Goal: Task Accomplishment & Management: Manage account settings

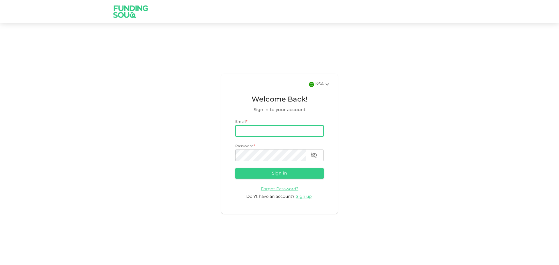
click at [271, 131] on input "email" at bounding box center [279, 131] width 88 height 12
type input "[EMAIL_ADDRESS][DOMAIN_NAME]"
click at [290, 176] on button "Sign in" at bounding box center [279, 173] width 88 height 10
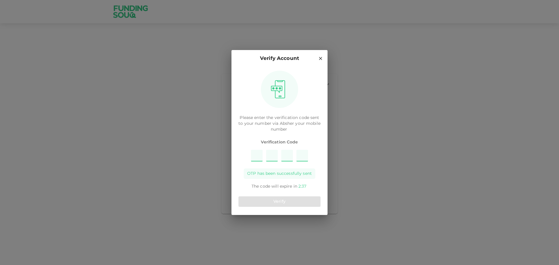
type input "8"
type input "2"
type input "1"
type input "3"
click at [300, 202] on button "Verify" at bounding box center [279, 201] width 82 height 10
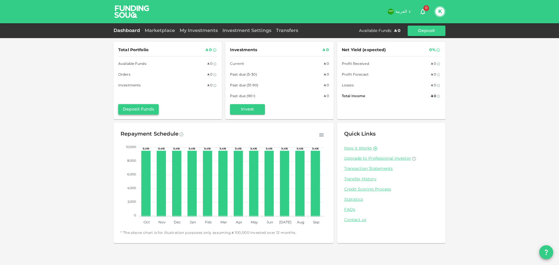
click at [140, 106] on button "Deposit Funds" at bounding box center [138, 109] width 40 height 10
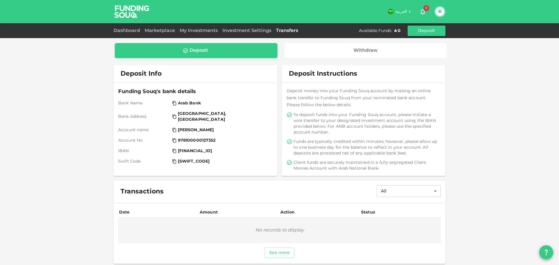
click at [220, 51] on div "Deposit" at bounding box center [195, 51] width 153 height 6
click at [417, 31] on button "Deposit" at bounding box center [426, 31] width 38 height 10
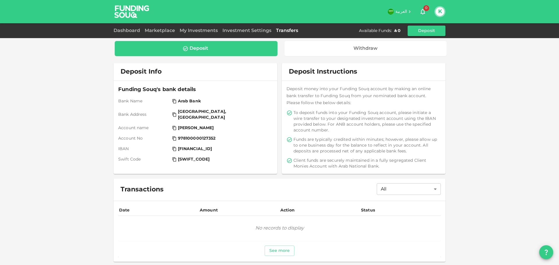
scroll to position [2, 0]
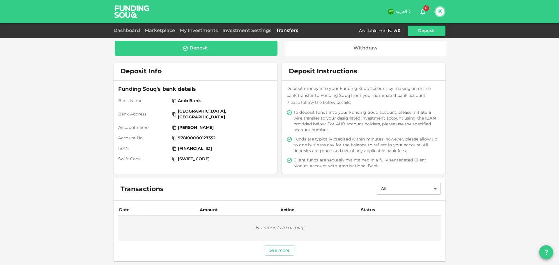
click at [424, 30] on button "Deposit" at bounding box center [426, 31] width 38 height 10
click at [229, 44] on div "Deposit" at bounding box center [196, 48] width 163 height 15
click at [230, 50] on div "Deposit" at bounding box center [195, 48] width 153 height 6
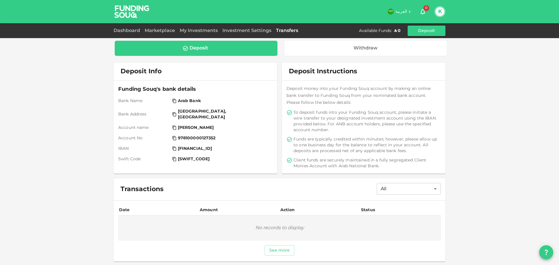
click at [230, 48] on div "Deposit" at bounding box center [195, 48] width 153 height 6
click at [218, 50] on div "Deposit" at bounding box center [195, 48] width 153 height 6
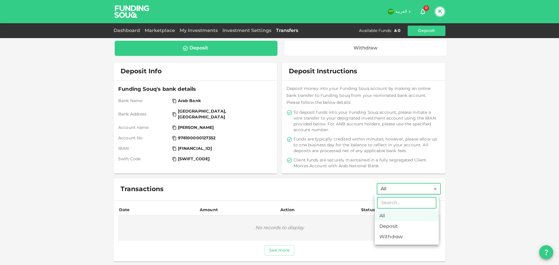
click at [401, 190] on body "العربية 0 K Dashboard Marketplace My Investments Investment Settings Transfers …" at bounding box center [279, 132] width 559 height 265
click at [390, 225] on li "Deposit" at bounding box center [406, 226] width 64 height 10
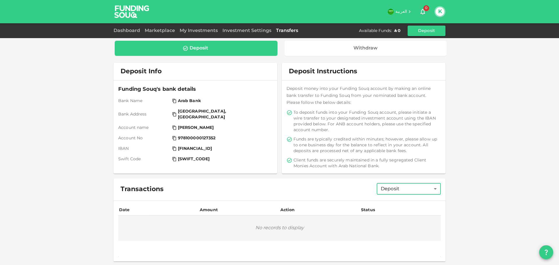
click at [394, 190] on body "العربية 0 K Dashboard Marketplace My Investments Investment Settings Transfers …" at bounding box center [279, 132] width 559 height 265
click at [384, 222] on li "Deposit" at bounding box center [406, 226] width 64 height 10
click at [387, 191] on body "العربية 0 K Dashboard Marketplace My Investments Investment Settings Transfers …" at bounding box center [279, 132] width 559 height 265
click at [385, 217] on li "All" at bounding box center [406, 216] width 64 height 10
type input "All"
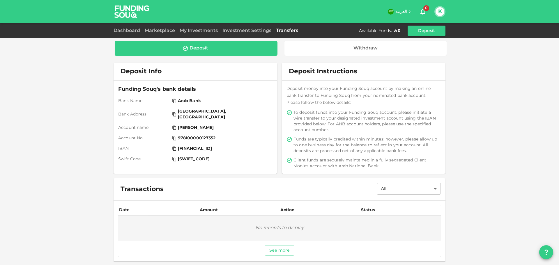
click at [220, 52] on div "Deposit" at bounding box center [196, 48] width 163 height 15
click at [430, 33] on button "Deposit" at bounding box center [426, 31] width 38 height 10
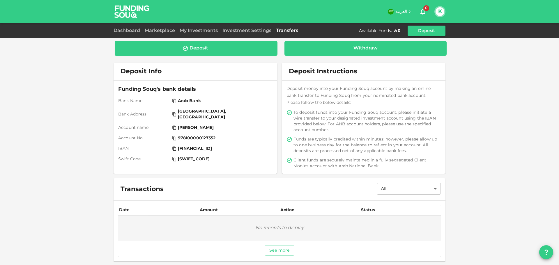
click at [375, 47] on div "Withdraw" at bounding box center [365, 48] width 153 height 6
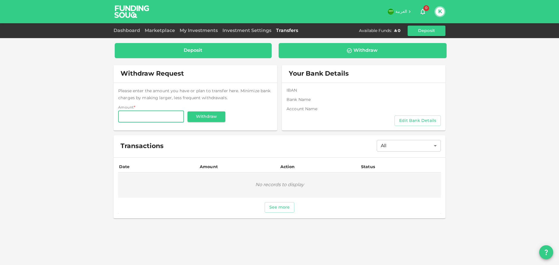
click at [204, 48] on div "Deposit" at bounding box center [192, 51] width 147 height 6
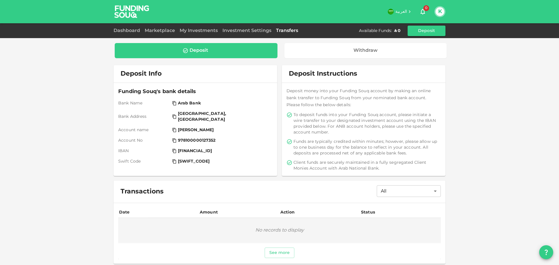
scroll to position [2, 0]
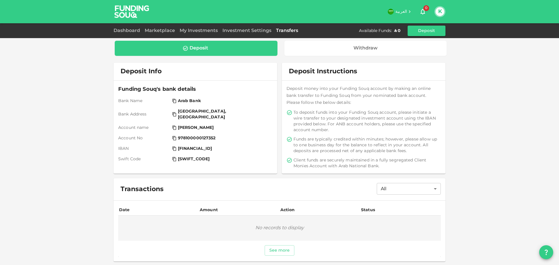
click at [245, 146] on div "[FINANCIAL_ID]" at bounding box center [221, 149] width 98 height 6
click at [254, 146] on div "[FINANCIAL_ID]" at bounding box center [221, 149] width 98 height 6
click at [240, 126] on div "Funding Souq's bank details Bank Name Arab Bank Bank Address [GEOGRAPHIC_DATA],…" at bounding box center [195, 123] width 154 height 77
click at [233, 111] on div "[GEOGRAPHIC_DATA], [GEOGRAPHIC_DATA]" at bounding box center [221, 115] width 98 height 12
click at [221, 50] on div "Deposit" at bounding box center [195, 48] width 153 height 6
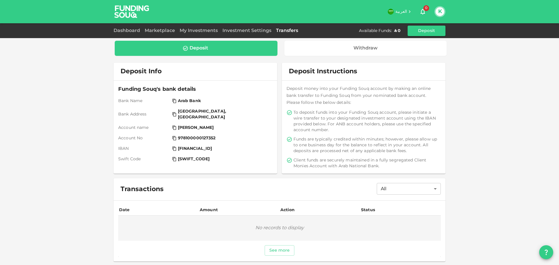
click at [221, 50] on div "Deposit" at bounding box center [195, 48] width 153 height 6
click at [260, 31] on link "Investment Settings" at bounding box center [247, 31] width 54 height 4
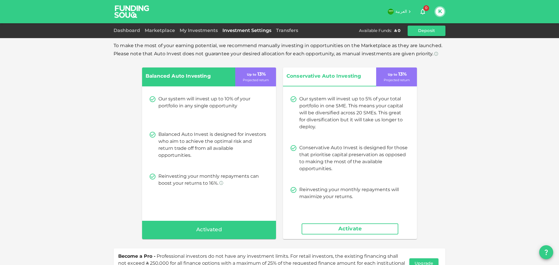
click at [214, 230] on span "Activated" at bounding box center [209, 229] width 26 height 9
click at [243, 75] on div "Up to 13 % Projected return" at bounding box center [255, 76] width 41 height 19
click at [195, 78] on span "Balanced Auto Investing" at bounding box center [184, 76] width 79 height 9
click at [325, 78] on span "Conservative Auto Investing" at bounding box center [325, 76] width 79 height 9
click at [229, 74] on div "Balanced Auto Investing" at bounding box center [188, 76] width 93 height 19
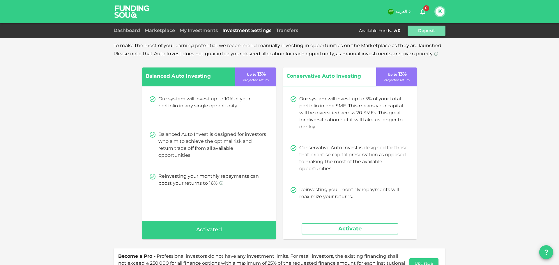
click at [424, 30] on button "Deposit" at bounding box center [426, 31] width 38 height 10
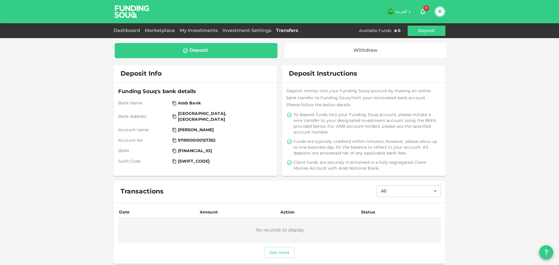
click at [223, 48] on div "Deposit" at bounding box center [195, 51] width 153 height 6
click at [235, 51] on div "Deposit" at bounding box center [195, 51] width 153 height 6
click at [132, 30] on link "Dashboard" at bounding box center [127, 31] width 29 height 4
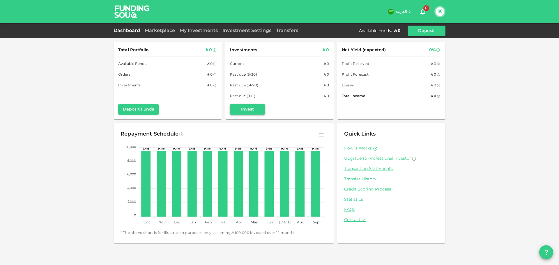
click at [254, 109] on button "Invest" at bounding box center [247, 109] width 35 height 10
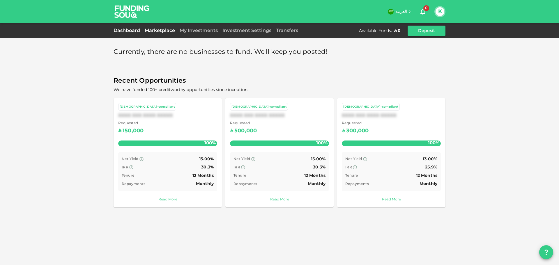
click at [127, 31] on link "Dashboard" at bounding box center [127, 31] width 29 height 4
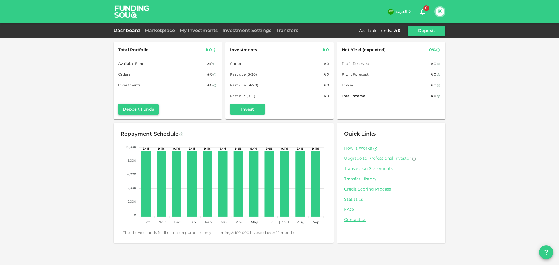
click at [150, 111] on button "Deposit Funds" at bounding box center [138, 109] width 40 height 10
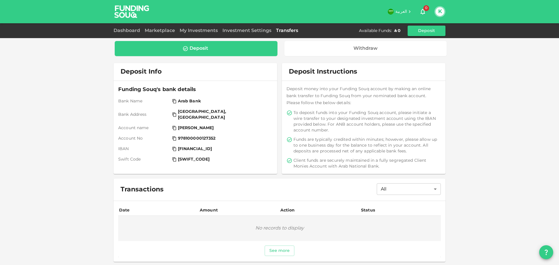
scroll to position [2, 0]
click at [443, 11] on button "K" at bounding box center [439, 11] width 9 height 9
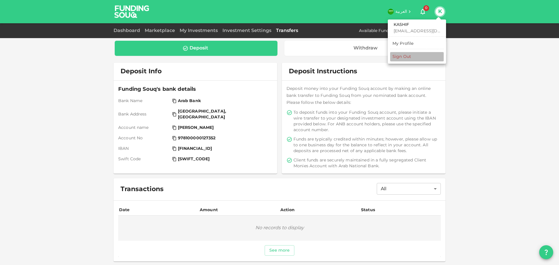
click at [416, 55] on li "Sign Out" at bounding box center [417, 56] width 54 height 9
